Goal: Task Accomplishment & Management: Manage account settings

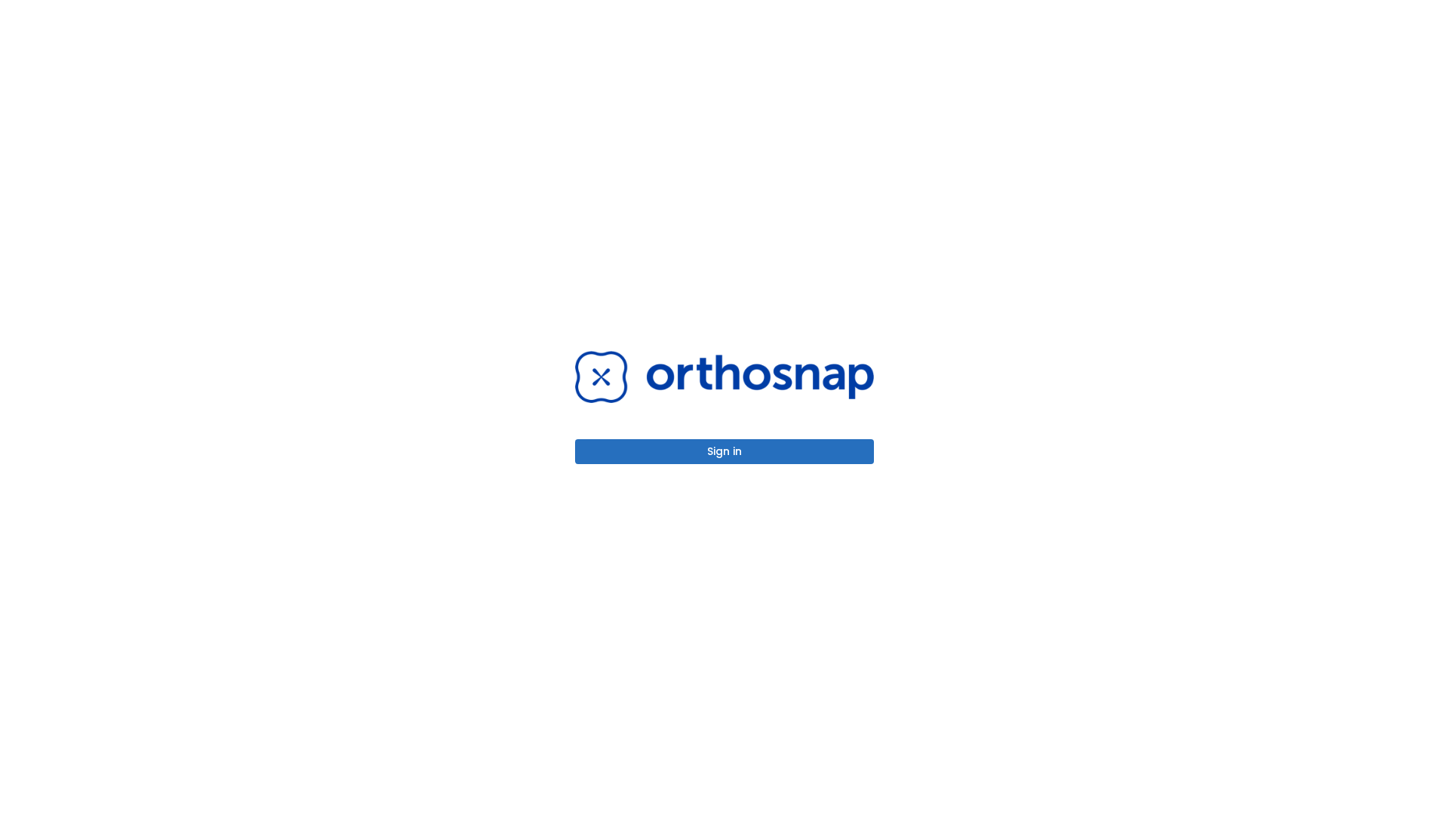
click at [725, 451] on button "Sign in" at bounding box center [724, 451] width 299 height 25
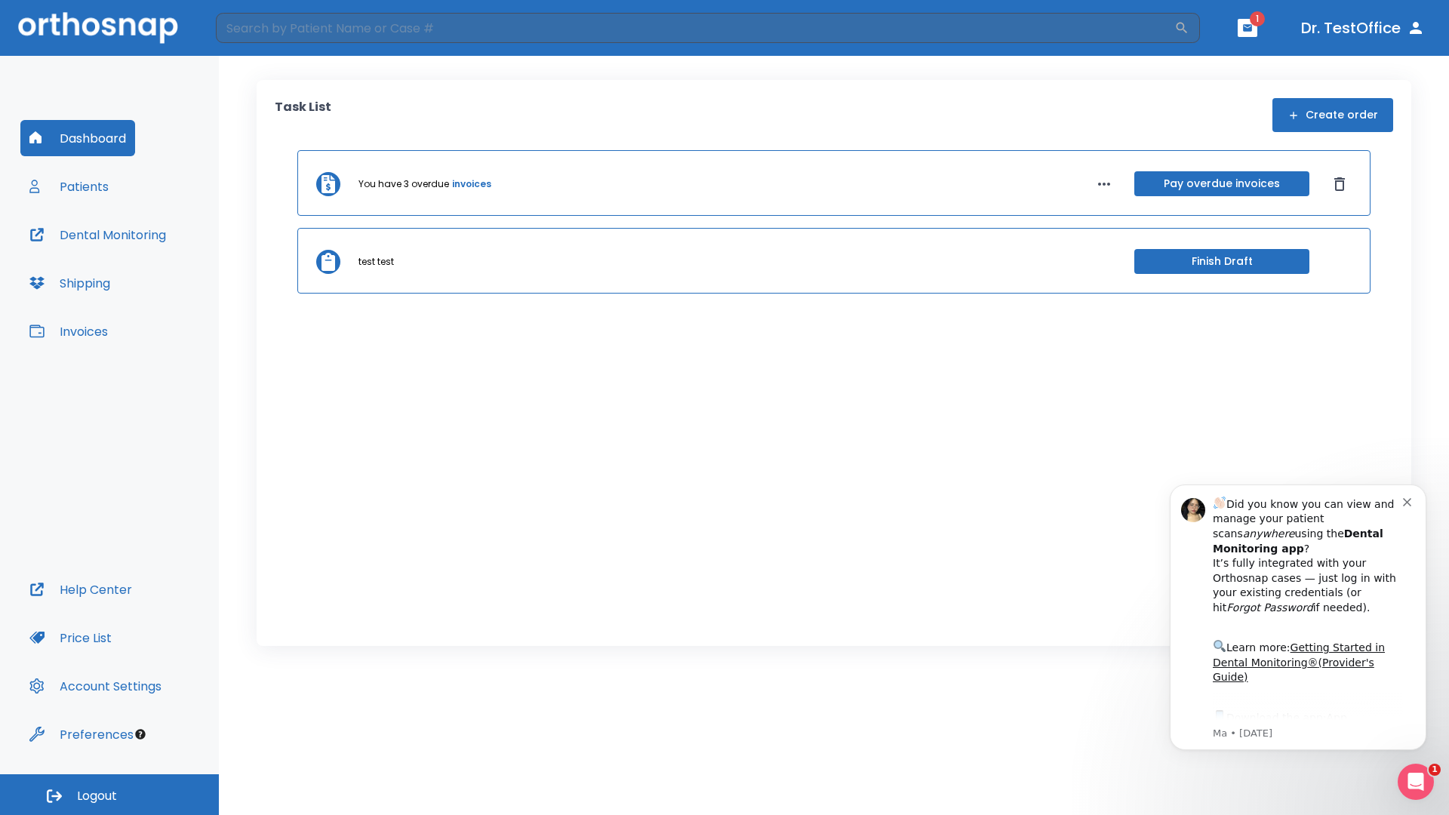
click at [109, 795] on span "Logout" at bounding box center [97, 796] width 40 height 17
